Goal: Information Seeking & Learning: Learn about a topic

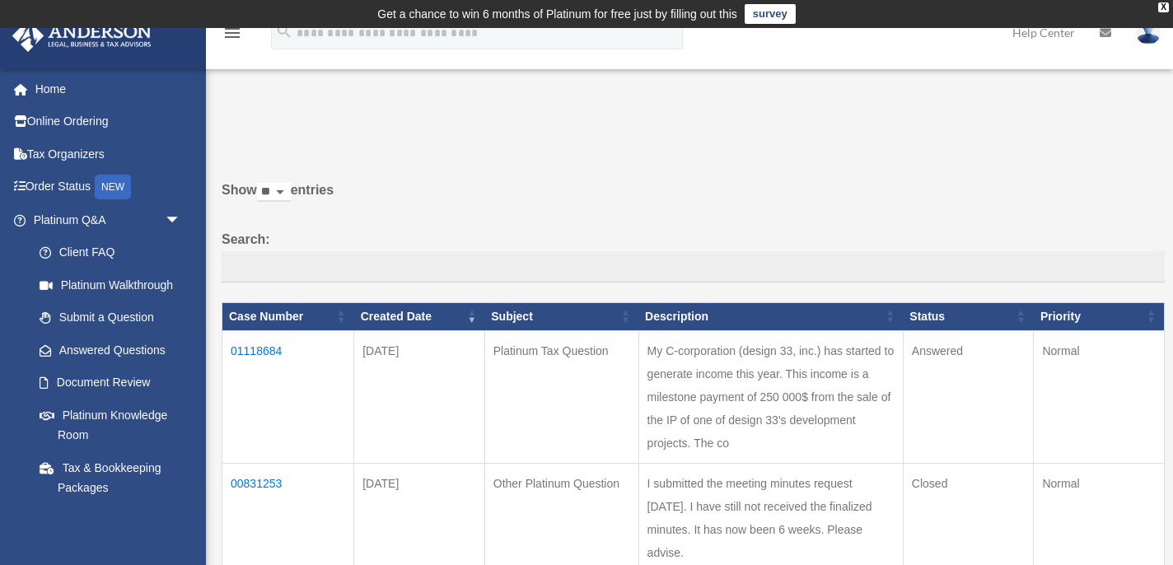
click at [268, 354] on td "01118684" at bounding box center [288, 396] width 132 height 133
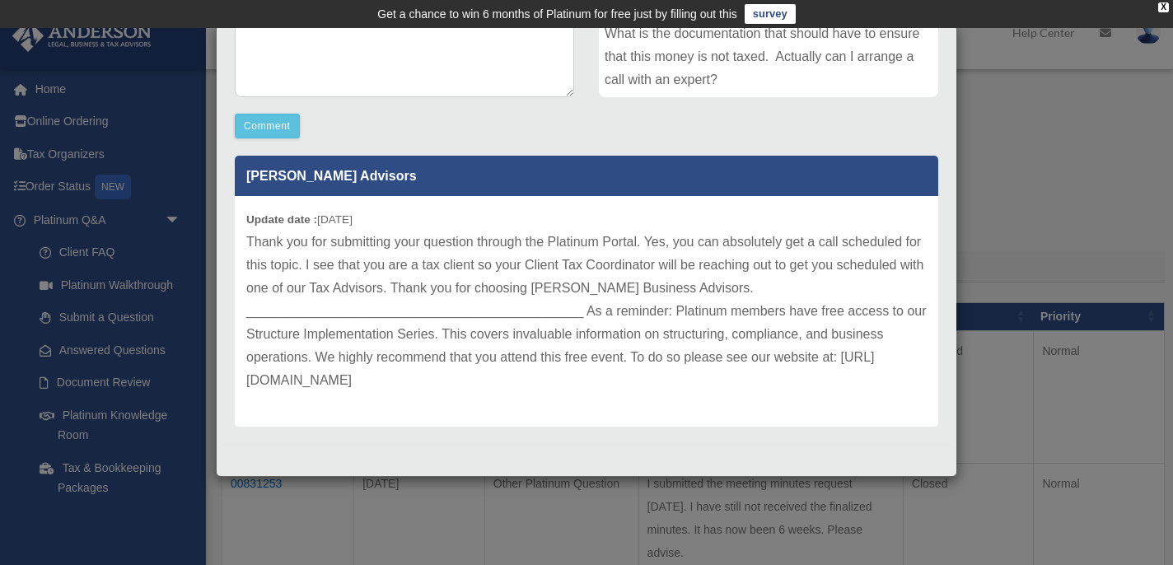
scroll to position [1, 0]
click at [281, 382] on p "Thank you for submitting your question through the Platinum Portal. Yes, you ca…" at bounding box center [586, 312] width 681 height 162
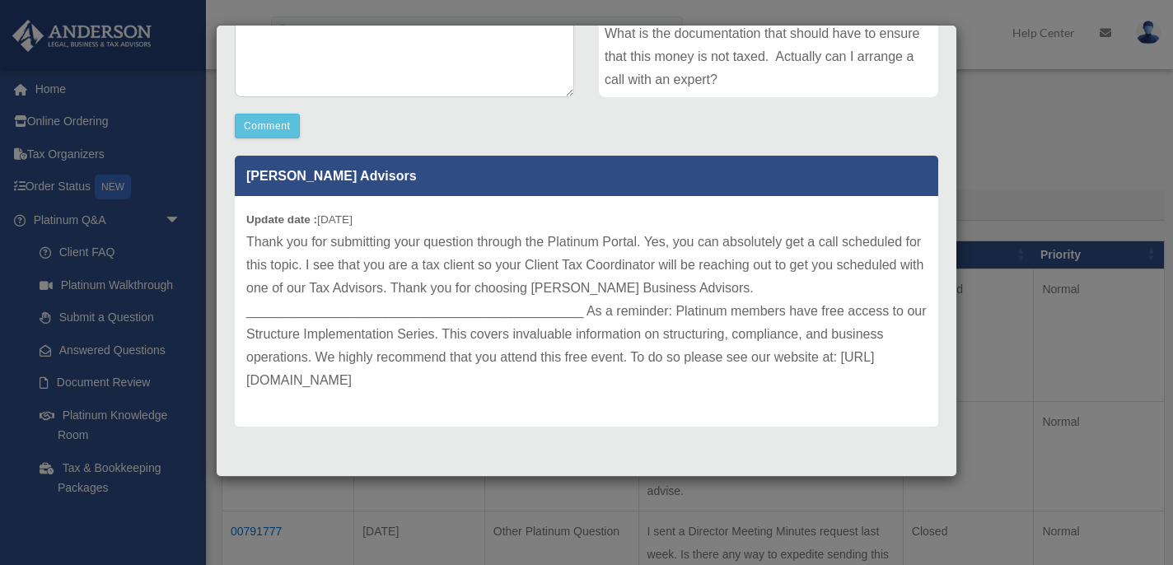
scroll to position [54, 0]
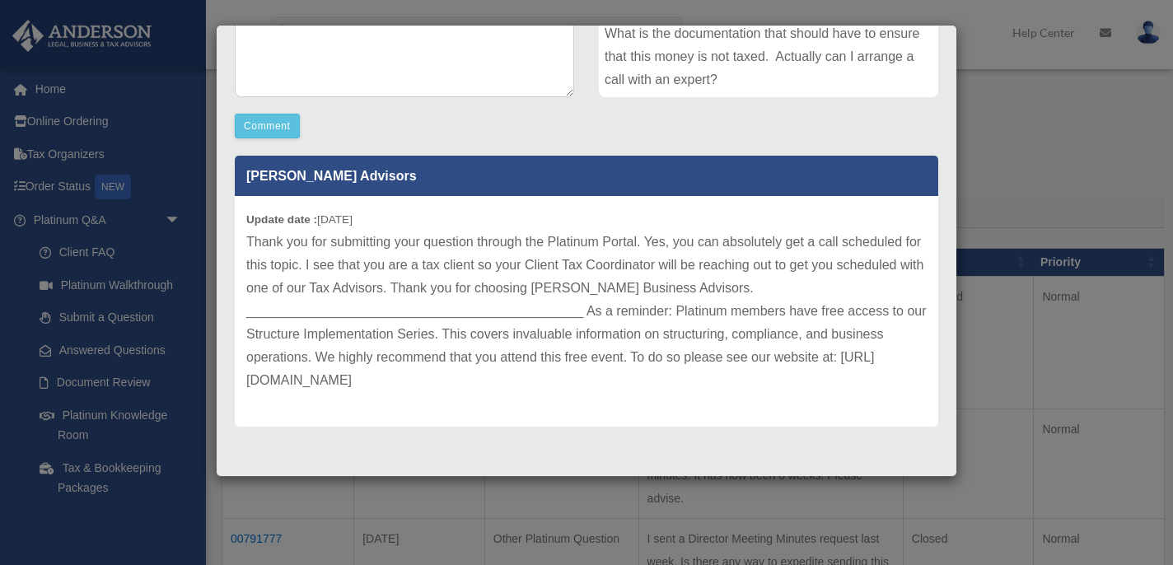
click at [119, 419] on div "Case Detail × Platinum Tax Question Case Number 01118684 Created Date September…" at bounding box center [586, 282] width 1173 height 565
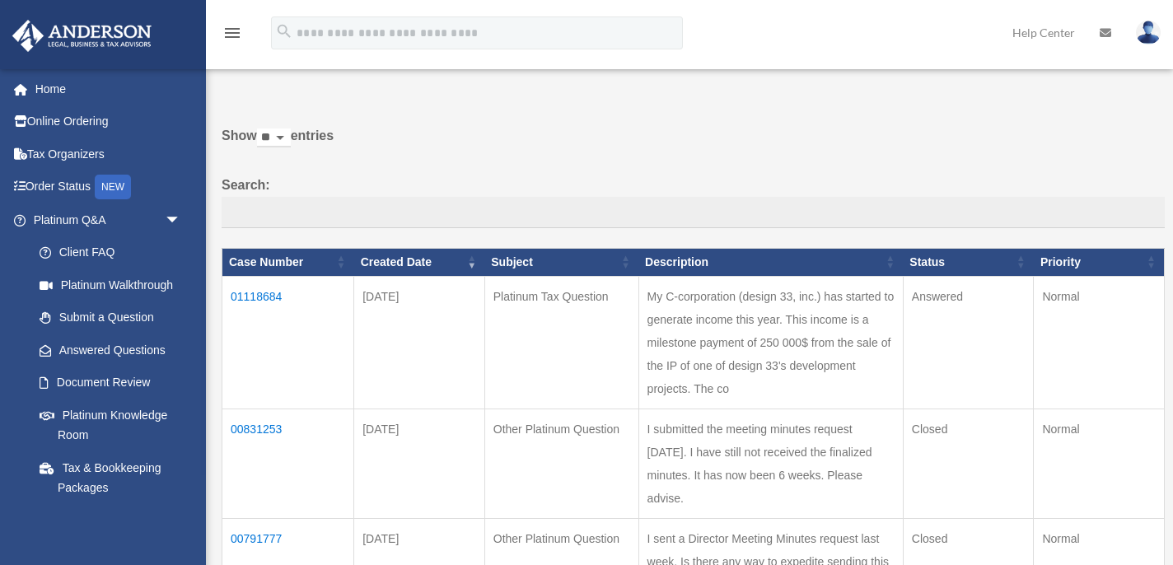
click at [119, 419] on link "Platinum Knowledge Room" at bounding box center [110, 425] width 175 height 53
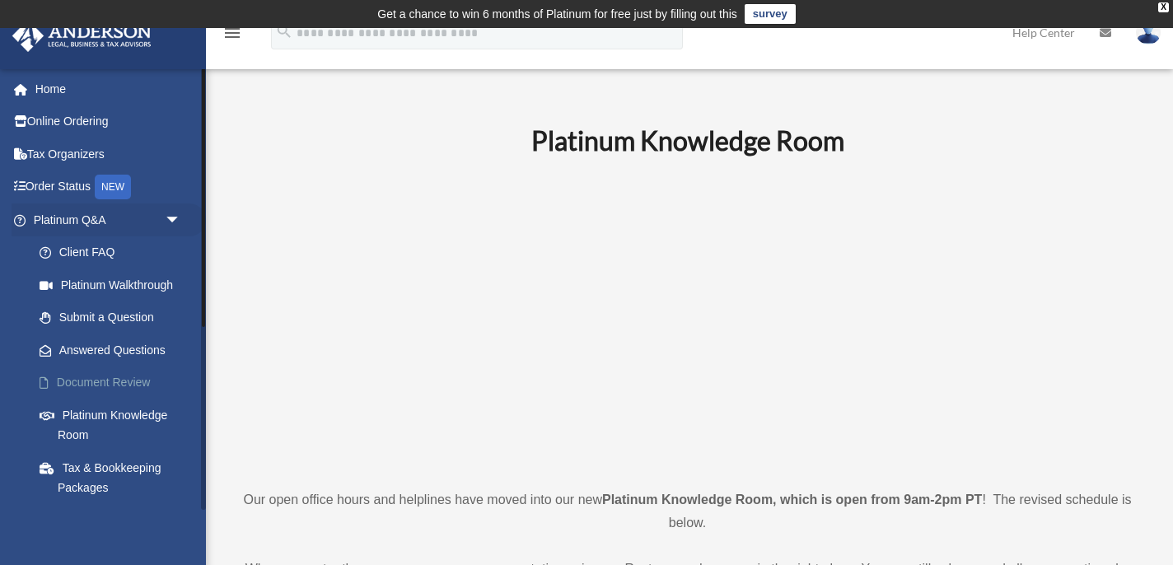
scroll to position [311, 0]
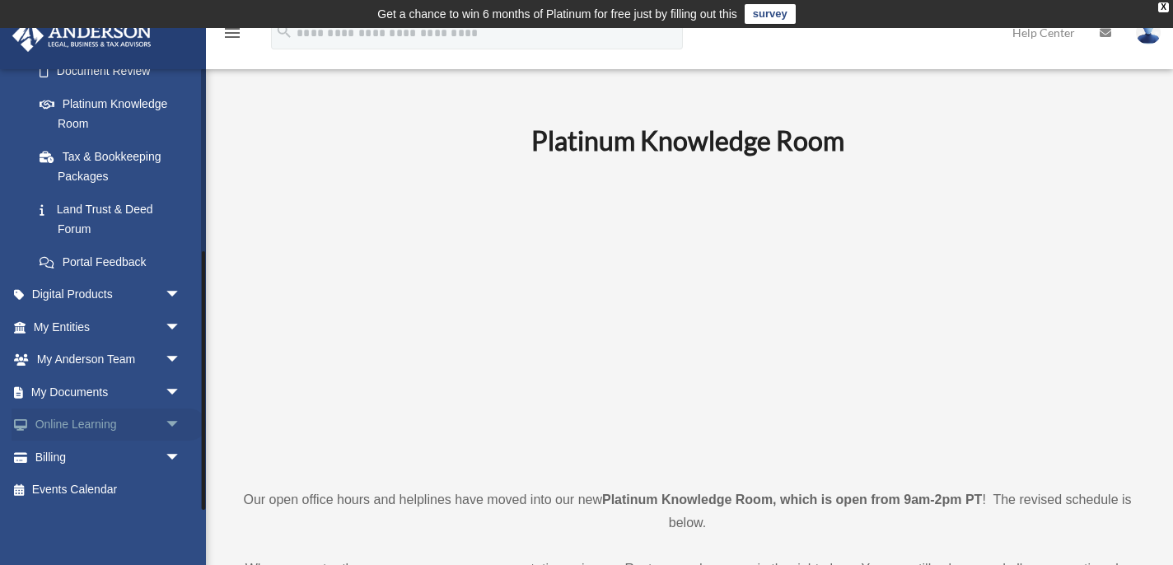
click at [173, 423] on span "arrow_drop_down" at bounding box center [181, 426] width 33 height 34
click at [91, 461] on link "Courses" at bounding box center [114, 457] width 183 height 33
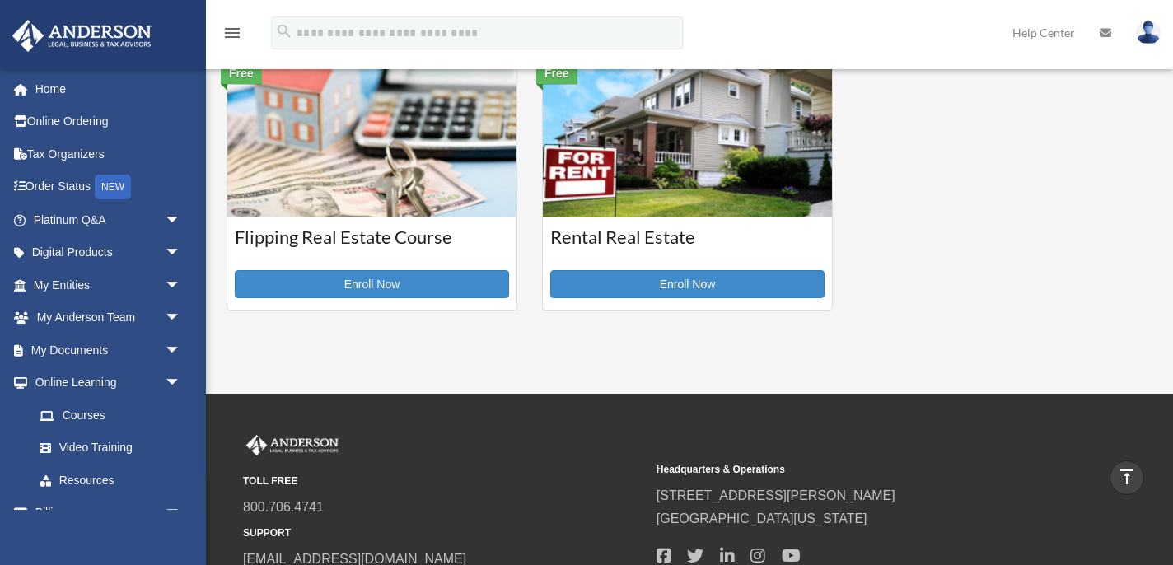
scroll to position [618, 0]
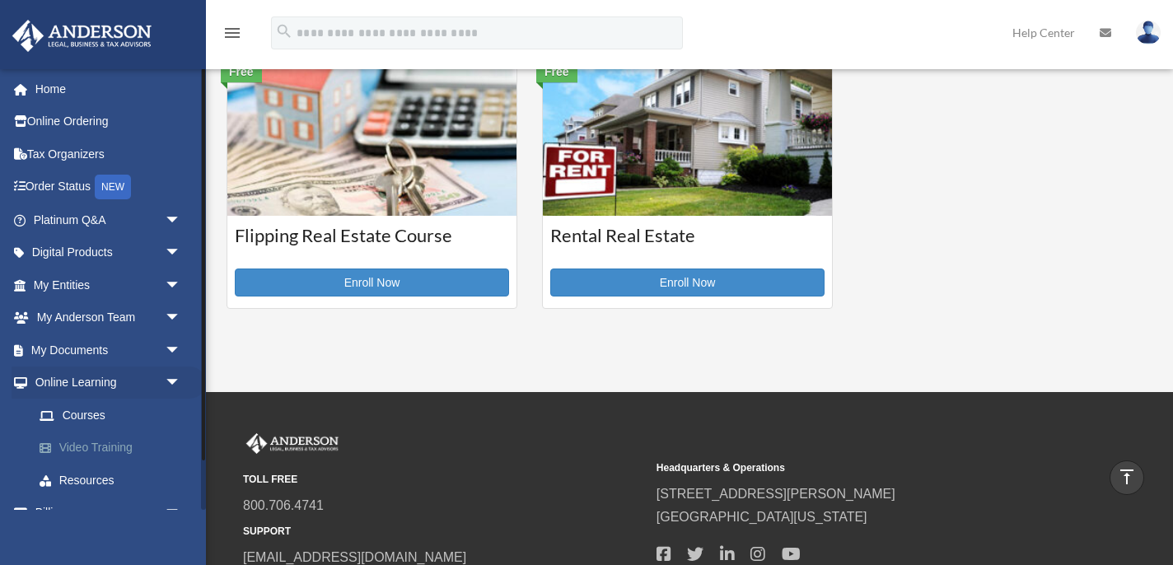
click at [120, 448] on link "Video Training" at bounding box center [114, 448] width 183 height 33
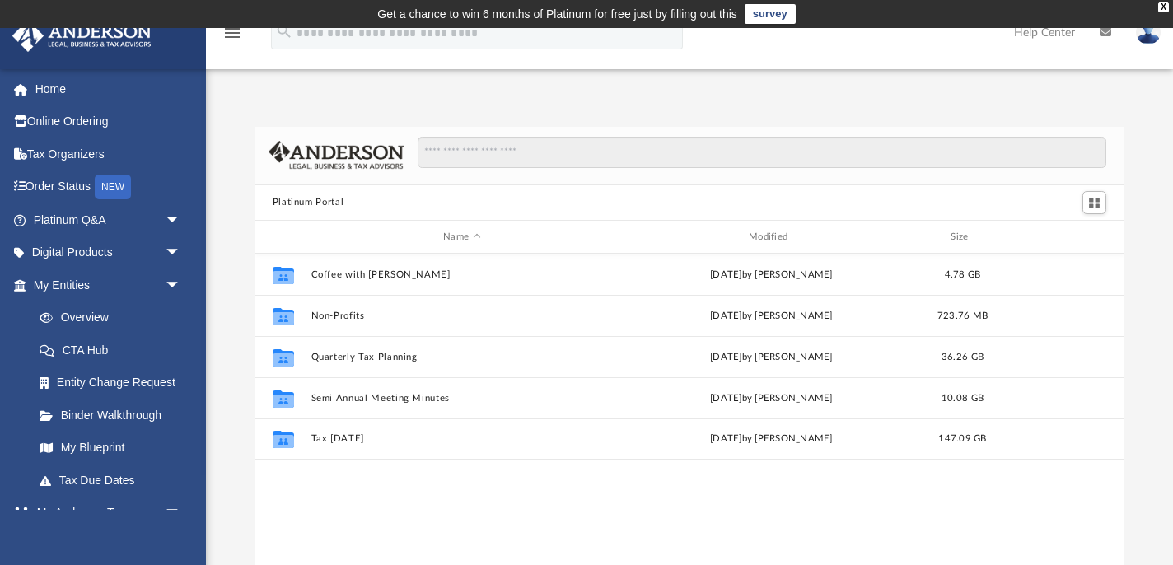
scroll to position [374, 870]
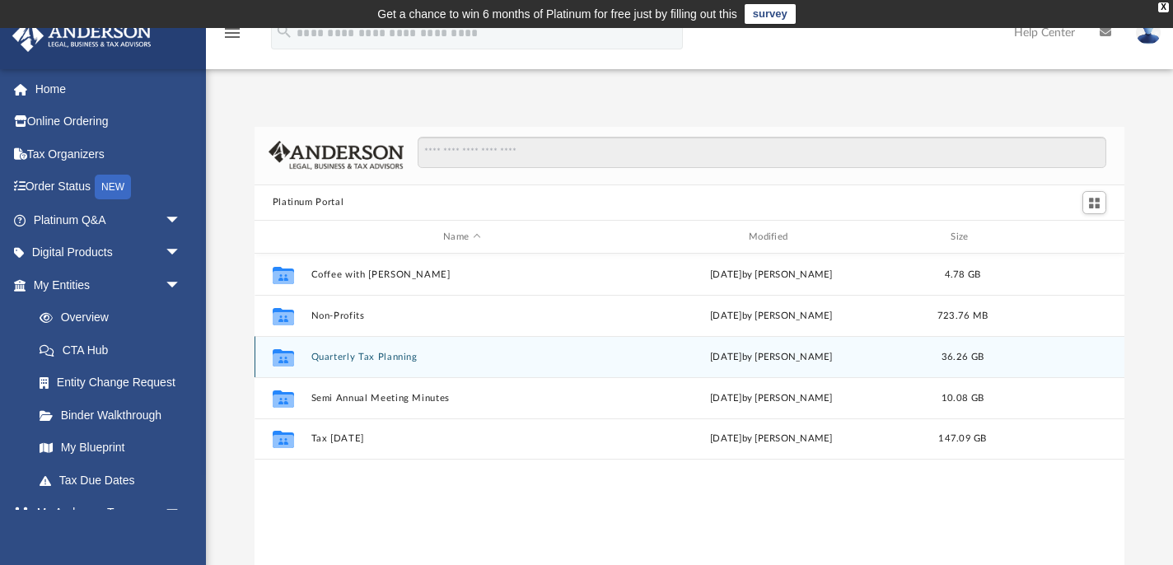
click at [407, 355] on button "Quarterly Tax Planning" at bounding box center [462, 357] width 302 height 11
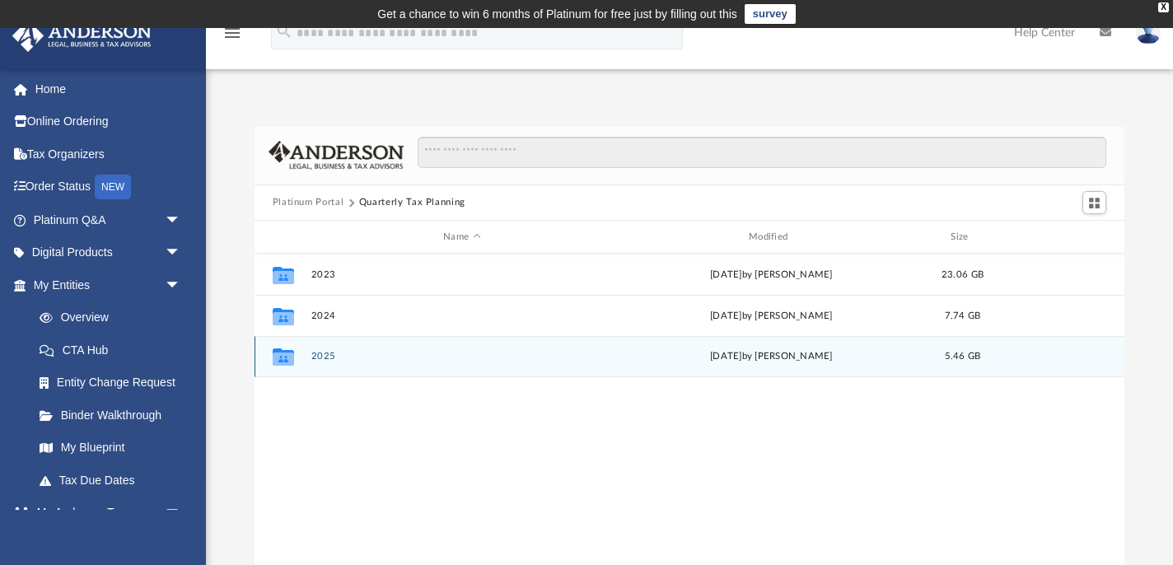
click at [383, 364] on div "Collaborated Folder 2025 [DATE] by [PERSON_NAME] 5.46 GB" at bounding box center [690, 356] width 871 height 41
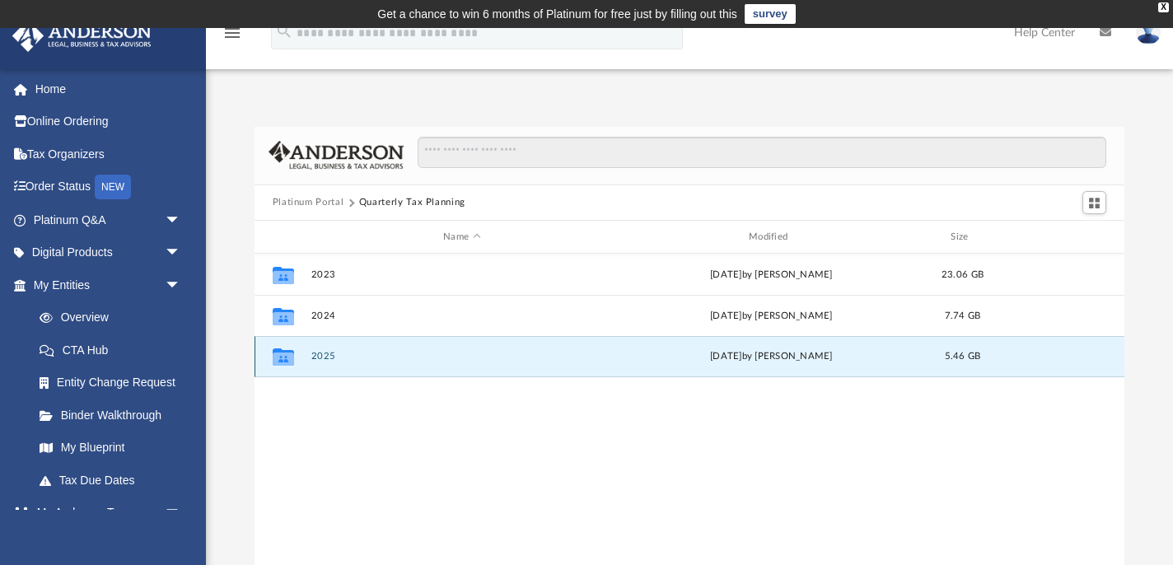
click at [283, 355] on icon "grid" at bounding box center [282, 359] width 21 height 13
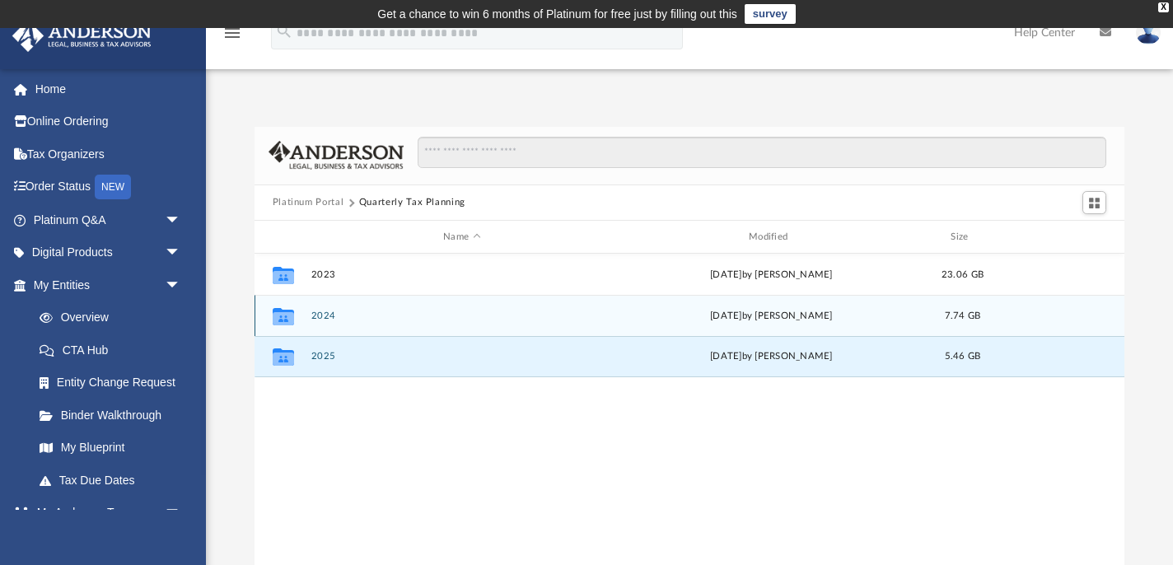
click at [288, 311] on icon "grid" at bounding box center [282, 316] width 21 height 17
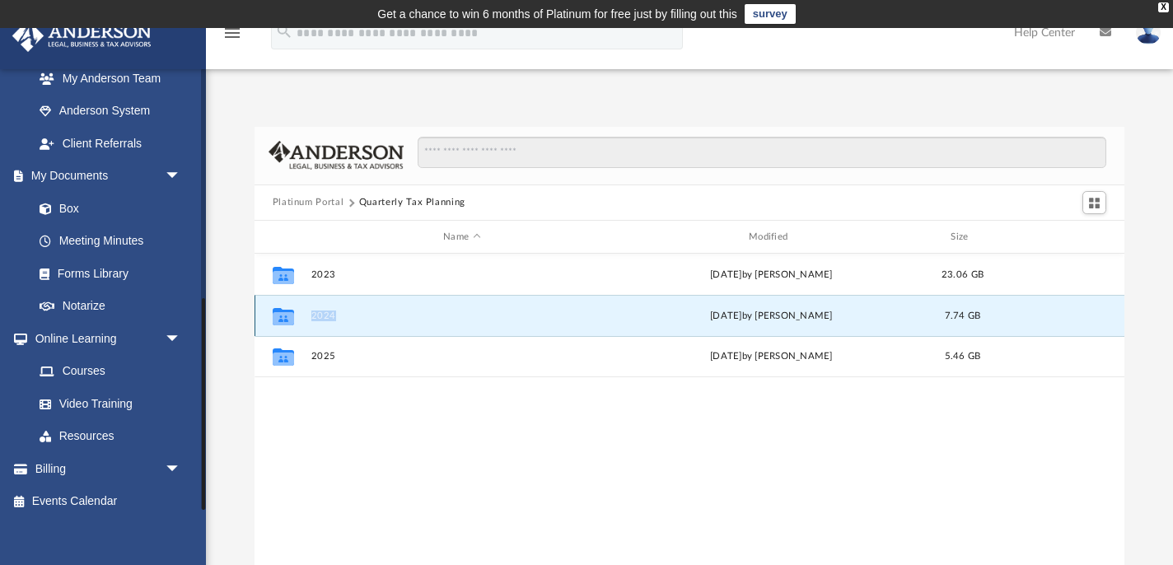
scroll to position [479, 0]
